Goal: Task Accomplishment & Management: Use online tool/utility

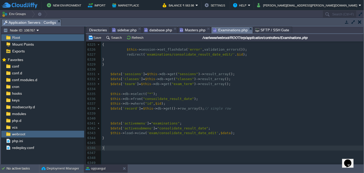
click at [176, 145] on pre "}" at bounding box center [232, 147] width 262 height 5
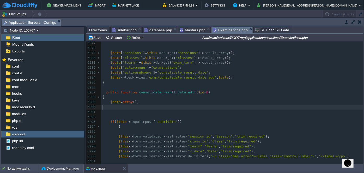
click at [244, 109] on pre "​" at bounding box center [232, 111] width 262 height 5
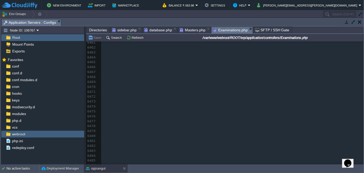
scroll to position [34303, 0]
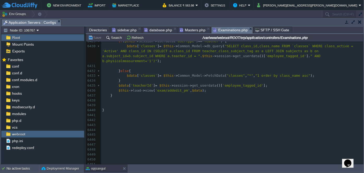
click at [100, 30] on span "Directories" at bounding box center [98, 30] width 18 height 6
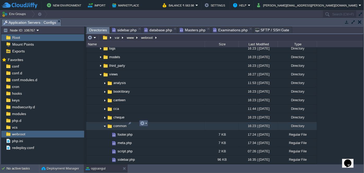
scroll to position [426, 0]
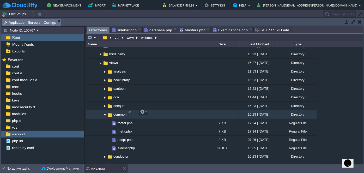
click at [104, 112] on img at bounding box center [105, 115] width 4 height 8
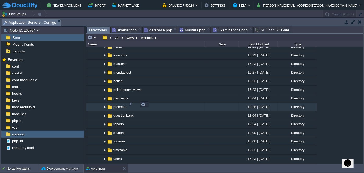
scroll to position [545, 0]
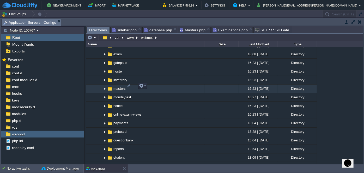
click at [106, 87] on img at bounding box center [105, 89] width 4 height 8
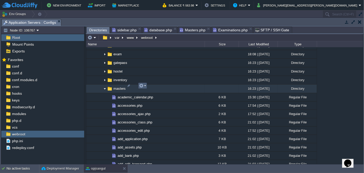
click at [145, 85] on em at bounding box center [142, 85] width 7 height 5
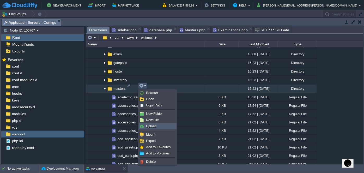
click at [155, 127] on span "Upload" at bounding box center [151, 126] width 10 height 4
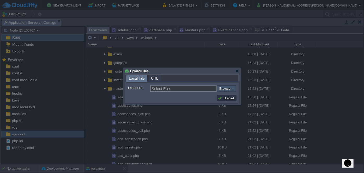
click at [221, 89] on input "file" at bounding box center [203, 88] width 66 height 6
type input "C:\fakepath\consolidate_activities.php"
type input "consolidate_activities.php"
click at [231, 101] on td "Upload" at bounding box center [226, 98] width 21 height 8
click at [228, 97] on button "Upload" at bounding box center [226, 98] width 17 height 5
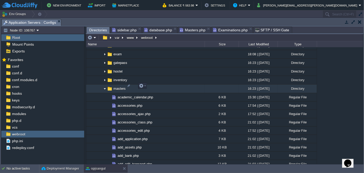
click at [105, 85] on img at bounding box center [105, 89] width 4 height 8
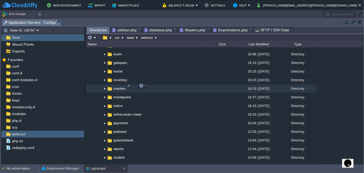
click at [105, 85] on img at bounding box center [105, 89] width 4 height 8
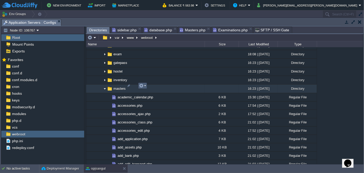
click at [145, 87] on td at bounding box center [142, 86] width 9 height 6
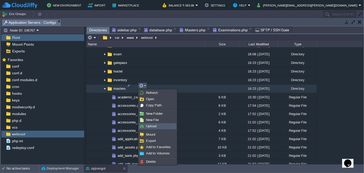
click at [156, 127] on span "Upload" at bounding box center [151, 126] width 10 height 4
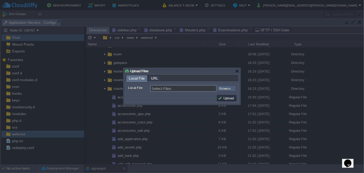
click at [228, 87] on input "file" at bounding box center [203, 88] width 66 height 6
type input "C:\fakepath\edit_consolidate_activities.php"
type input "edit_consolidate_activities.php"
click at [229, 97] on button "Upload" at bounding box center [226, 98] width 17 height 5
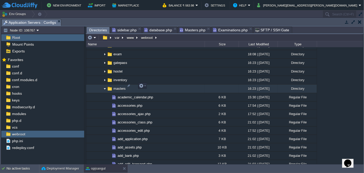
click at [106, 85] on img at bounding box center [105, 89] width 4 height 8
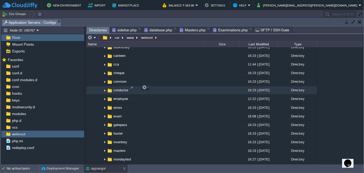
scroll to position [474, 0]
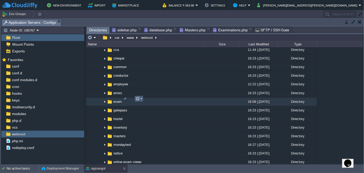
click at [142, 100] on em at bounding box center [138, 98] width 7 height 5
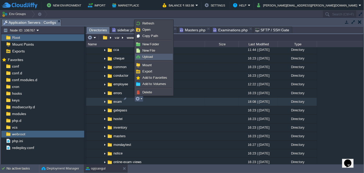
click at [148, 58] on span "Upload" at bounding box center [147, 57] width 10 height 4
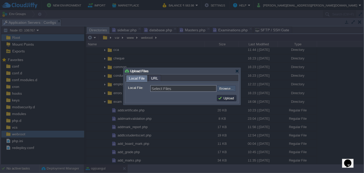
click at [224, 88] on input "file" at bounding box center [203, 88] width 66 height 6
type input "C:\fakepath\add_consolidate_mark.php"
type input "add_consolidate_mark.php, list_consolidate_mark.php, print_progessivereport.php…"
click at [225, 97] on button "Upload" at bounding box center [226, 98] width 17 height 5
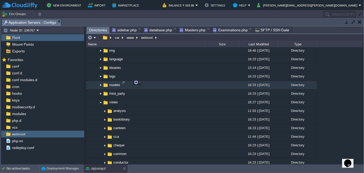
scroll to position [379, 0]
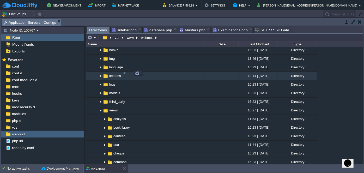
click at [101, 74] on img at bounding box center [101, 76] width 4 height 8
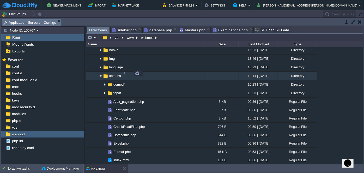
click at [143, 72] on td "libraries" at bounding box center [145, 76] width 119 height 9
click at [142, 73] on td at bounding box center [138, 73] width 9 height 6
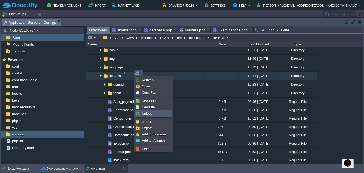
click at [150, 113] on span "Upload" at bounding box center [147, 113] width 10 height 4
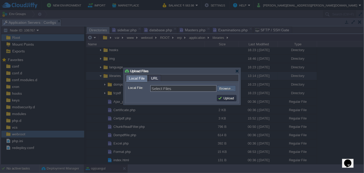
click at [226, 90] on input "file" at bounding box center [203, 88] width 66 height 6
type input "C:\fakepath\progress_report.php"
type input "progress_report.php"
click at [227, 98] on button "Upload" at bounding box center [226, 98] width 17 height 5
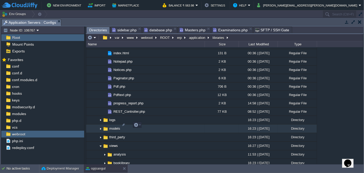
scroll to position [332, 0]
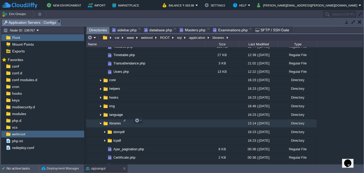
click at [99, 121] on img at bounding box center [101, 123] width 4 height 8
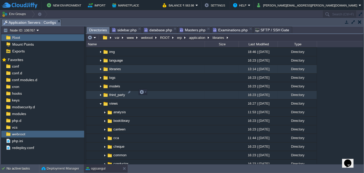
scroll to position [403, 0]
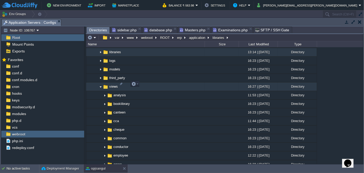
click at [99, 84] on img at bounding box center [101, 87] width 4 height 8
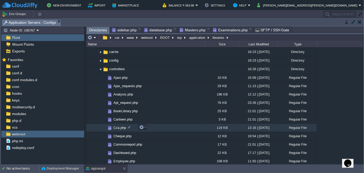
scroll to position [23, 0]
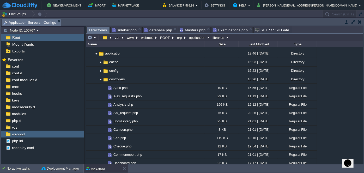
click at [223, 30] on span "Examinations.php" at bounding box center [230, 30] width 35 height 6
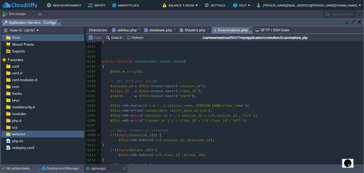
scroll to position [32965, 0]
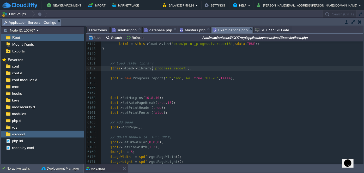
click at [153, 68] on span "'progress_report'" at bounding box center [170, 68] width 35 height 4
type textarea "P"
click at [228, 99] on pre "$pdf -> SetMargins ( 10 , 8 , 10 );" at bounding box center [232, 97] width 262 height 5
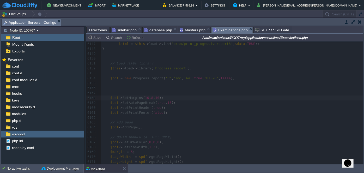
click at [102, 32] on span "Directories" at bounding box center [98, 30] width 18 height 6
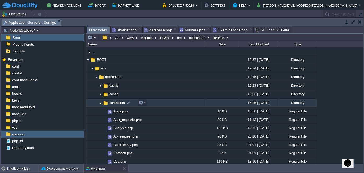
click at [100, 104] on img at bounding box center [101, 103] width 4 height 8
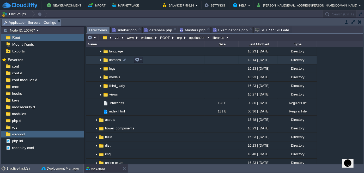
click at [99, 60] on img at bounding box center [101, 60] width 4 height 8
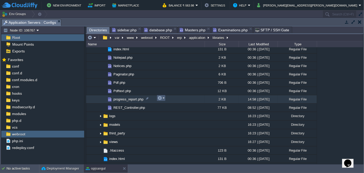
click at [165, 98] on td at bounding box center [161, 98] width 9 height 6
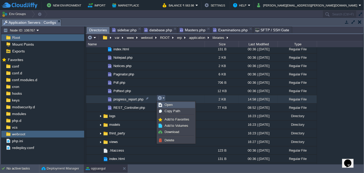
click at [171, 107] on link "Open" at bounding box center [175, 105] width 37 height 6
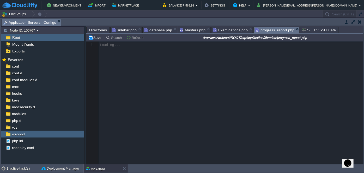
click at [151, 29] on span "database.php" at bounding box center [158, 30] width 28 height 6
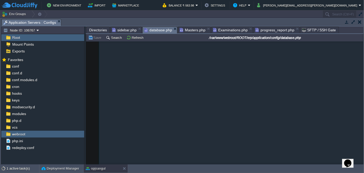
click at [191, 30] on span "Masters.php" at bounding box center [193, 30] width 26 height 6
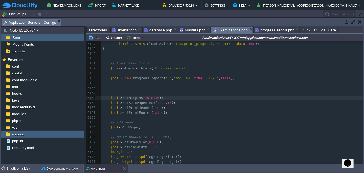
click at [224, 29] on span "Examinations.php" at bounding box center [230, 30] width 35 height 7
click at [164, 91] on pre "​" at bounding box center [232, 92] width 262 height 5
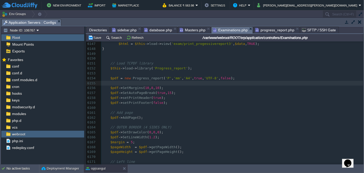
click at [269, 28] on span "progress_report.php" at bounding box center [274, 30] width 39 height 6
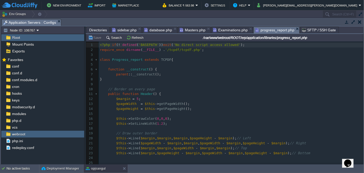
click at [243, 76] on pre "parent :: __construct ();" at bounding box center [231, 74] width 264 height 5
click at [260, 101] on pre "$pageWidth = $this -> getPageWidth ();" at bounding box center [231, 103] width 264 height 5
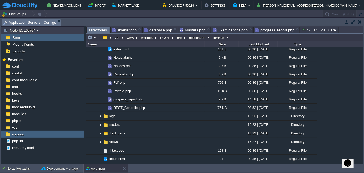
click at [96, 31] on span "Directories" at bounding box center [98, 30] width 18 height 7
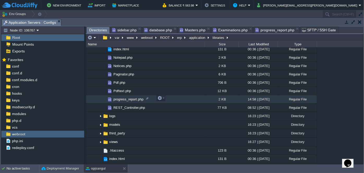
click at [124, 100] on span "progress_report.php" at bounding box center [129, 99] width 32 height 4
drag, startPoint x: 124, startPoint y: 100, endPoint x: 165, endPoint y: 98, distance: 40.5
click at [165, 98] on td at bounding box center [161, 98] width 9 height 6
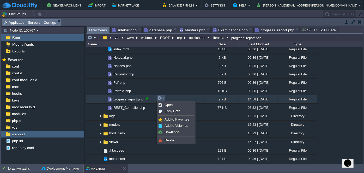
click at [149, 98] on div at bounding box center [147, 98] width 5 height 5
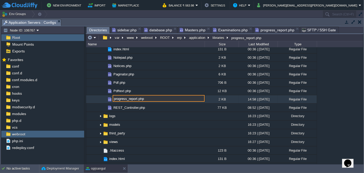
click at [116, 98] on input "progress_report.php" at bounding box center [159, 98] width 92 height 7
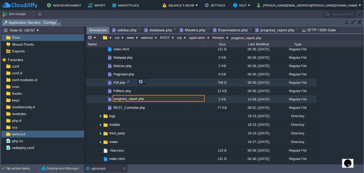
click at [188, 81] on td "Pdf.php" at bounding box center [145, 82] width 119 height 8
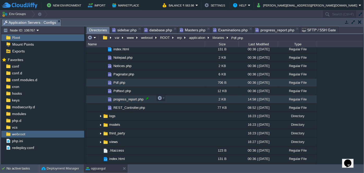
click at [145, 98] on div at bounding box center [147, 98] width 5 height 5
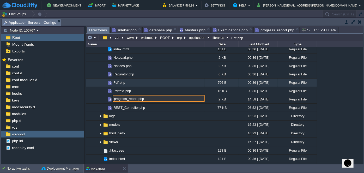
click at [114, 99] on input "progress_report.php" at bounding box center [159, 98] width 92 height 7
click at [117, 99] on input "progress_report.php" at bounding box center [159, 98] width 92 height 7
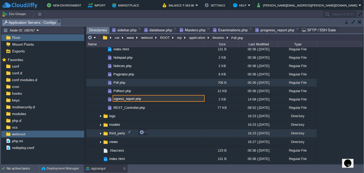
type input "progress_report.php"
click at [176, 131] on td "third_party" at bounding box center [145, 133] width 119 height 9
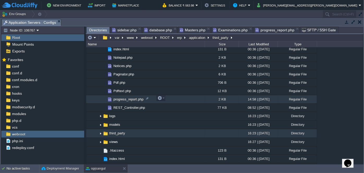
click at [139, 99] on span "progress_report.php" at bounding box center [129, 99] width 32 height 4
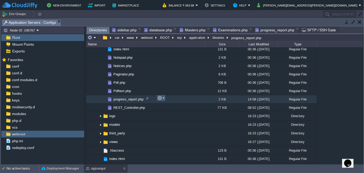
click at [163, 97] on em at bounding box center [160, 98] width 7 height 5
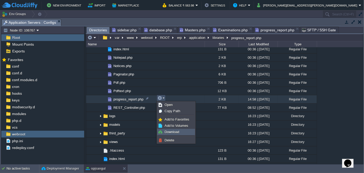
click at [175, 132] on span "Download" at bounding box center [171, 132] width 15 height 4
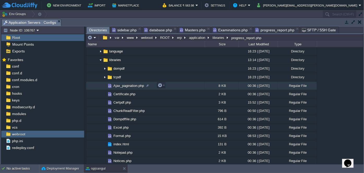
scroll to position [0, 0]
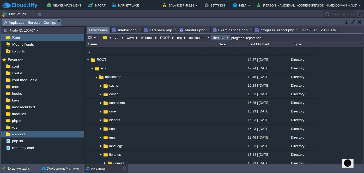
click at [218, 35] on button "libraries" at bounding box center [219, 37] width 14 height 5
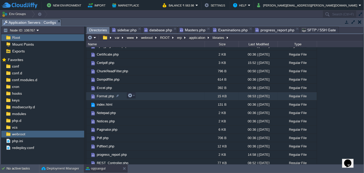
scroll to position [33, 0]
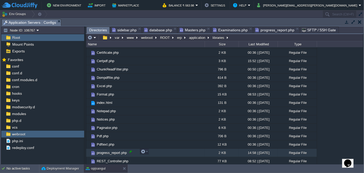
click at [130, 153] on div at bounding box center [130, 151] width 5 height 5
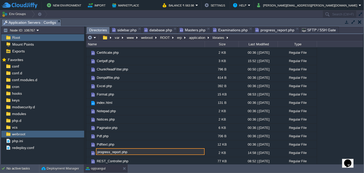
click at [99, 153] on input "progress_report.php" at bounding box center [150, 151] width 109 height 7
type input "Progress_report.php"
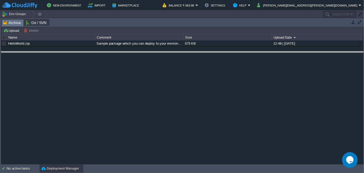
drag, startPoint x: 123, startPoint y: 26, endPoint x: 122, endPoint y: 58, distance: 32.3
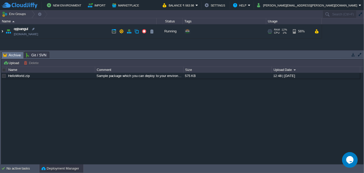
click at [2, 30] on img at bounding box center [2, 31] width 4 height 14
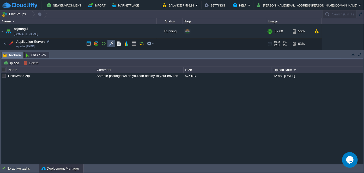
click at [113, 45] on button "button" at bounding box center [111, 43] width 5 height 5
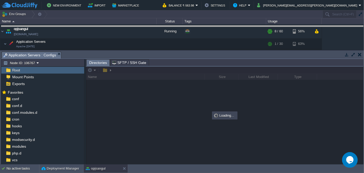
drag, startPoint x: 173, startPoint y: 53, endPoint x: 166, endPoint y: 27, distance: 26.6
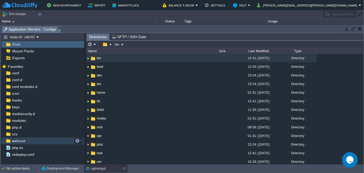
click at [14, 140] on span "webroot" at bounding box center [18, 140] width 15 height 5
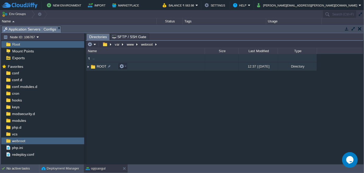
click at [89, 66] on img at bounding box center [88, 67] width 4 height 8
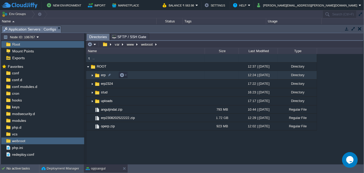
click at [92, 73] on img at bounding box center [92, 75] width 4 height 8
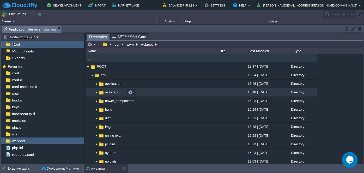
click at [96, 90] on img at bounding box center [96, 92] width 4 height 8
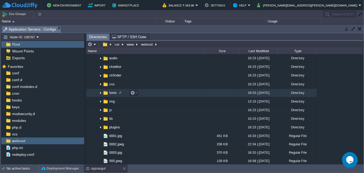
scroll to position [23, 0]
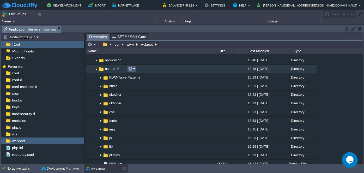
click at [134, 68] on em at bounding box center [131, 68] width 7 height 5
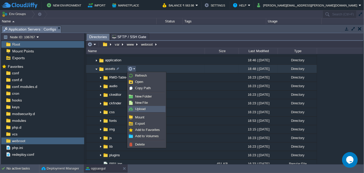
click at [139, 107] on span "Upload" at bounding box center [140, 109] width 10 height 4
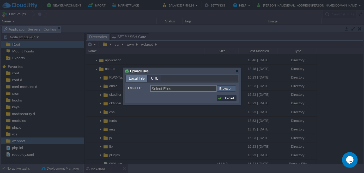
click at [231, 86] on input "file" at bounding box center [203, 88] width 66 height 6
type input "C:\fakepath\logo1.png"
type input "logo1.png"
click at [229, 97] on button "Upload" at bounding box center [226, 98] width 17 height 5
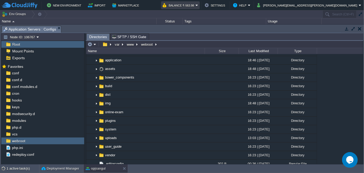
click at [198, 4] on em "Balance ₹-563.98" at bounding box center [180, 5] width 35 height 6
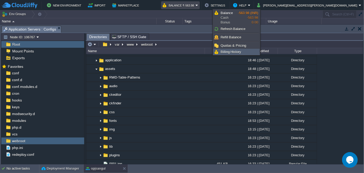
click at [230, 54] on link "Billing History" at bounding box center [236, 52] width 46 height 6
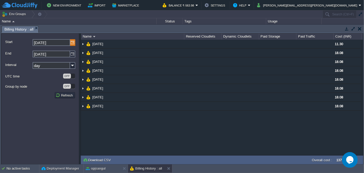
click at [72, 43] on img at bounding box center [72, 42] width 5 height 7
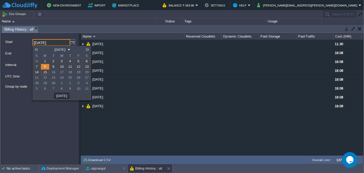
click at [44, 59] on span "1" at bounding box center [45, 61] width 2 height 4
type input "01-09-2025"
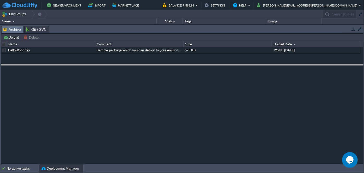
drag, startPoint x: 170, startPoint y: 27, endPoint x: 170, endPoint y: 74, distance: 47.4
click at [170, 74] on body "New Environment Import Marketplace Bonus ₹0.00 Upgrade Account Balance ₹-563.98…" at bounding box center [182, 86] width 364 height 173
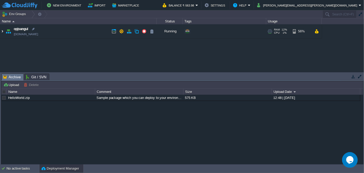
click at [2, 31] on img at bounding box center [2, 31] width 4 height 14
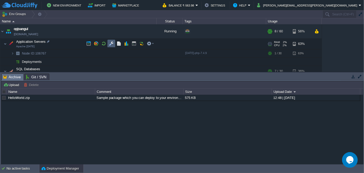
click at [114, 44] on td at bounding box center [111, 44] width 8 height 8
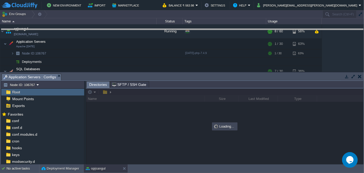
drag, startPoint x: 139, startPoint y: 73, endPoint x: 132, endPoint y: 29, distance: 45.2
click at [132, 29] on body "New Environment Import Marketplace Bonus ₹0.00 Upgrade Account Balance ₹-563.98…" at bounding box center [182, 86] width 364 height 173
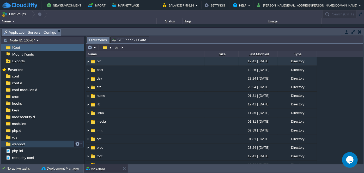
click at [27, 146] on div "webroot" at bounding box center [42, 143] width 83 height 7
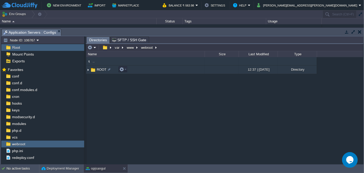
click at [88, 71] on img at bounding box center [88, 70] width 4 height 8
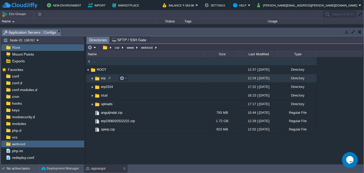
click at [93, 81] on img at bounding box center [92, 78] width 4 height 8
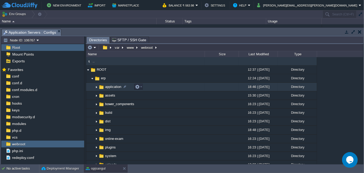
click at [96, 87] on img at bounding box center [96, 87] width 4 height 8
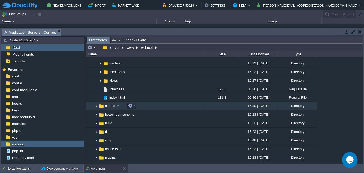
scroll to position [71, 0]
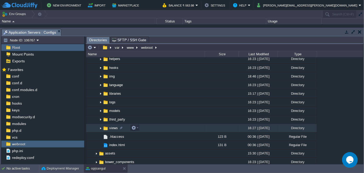
click at [99, 126] on img at bounding box center [101, 128] width 4 height 8
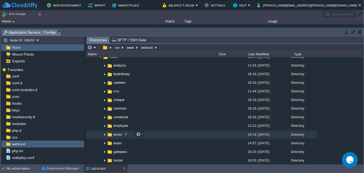
scroll to position [189, 0]
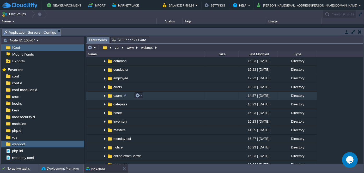
click at [105, 96] on img at bounding box center [105, 96] width 4 height 8
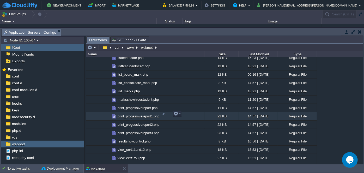
scroll to position [426, 0]
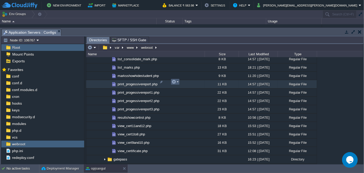
click at [177, 82] on em at bounding box center [175, 81] width 7 height 5
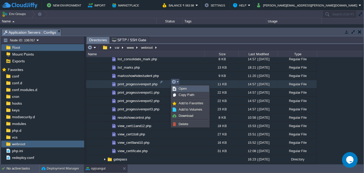
click at [180, 87] on span "Open" at bounding box center [183, 89] width 8 height 4
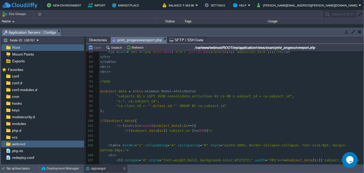
scroll to position [0, 0]
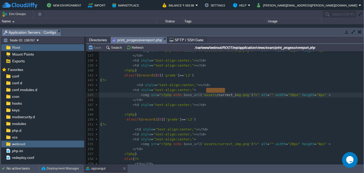
type textarea "/currect_im"
drag, startPoint x: 207, startPoint y: 90, endPoint x: 226, endPoint y: 88, distance: 18.9
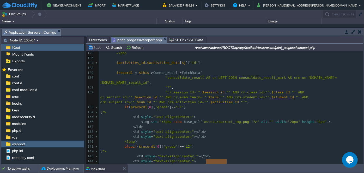
click at [97, 39] on span "Directories" at bounding box center [98, 40] width 18 height 6
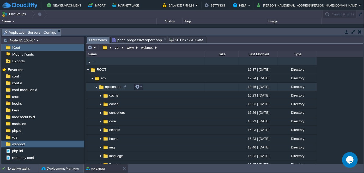
click at [98, 88] on img at bounding box center [96, 87] width 4 height 8
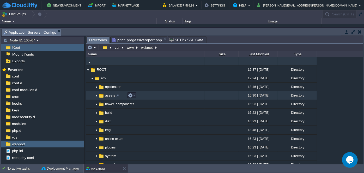
click at [97, 96] on img at bounding box center [96, 95] width 4 height 8
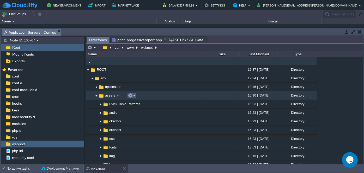
click at [135, 97] on td at bounding box center [131, 95] width 9 height 6
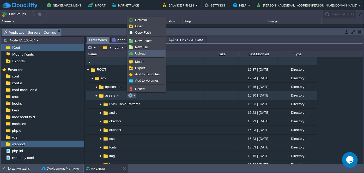
click at [146, 51] on link "Upload" at bounding box center [146, 54] width 37 height 6
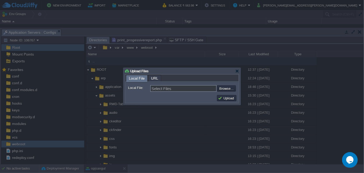
click at [224, 89] on input "file" at bounding box center [203, 88] width 66 height 6
type input "C:\fakepath\currect_img.png"
type input "currect_img.png"
click at [228, 97] on button "Upload" at bounding box center [226, 98] width 17 height 5
